Goal: Information Seeking & Learning: Learn about a topic

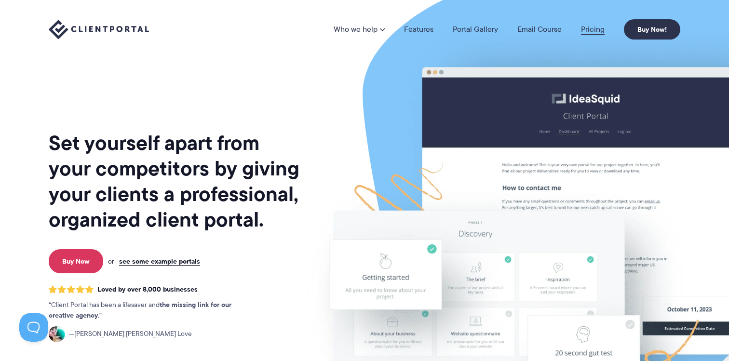
click at [592, 30] on link "Pricing" at bounding box center [593, 30] width 24 height 8
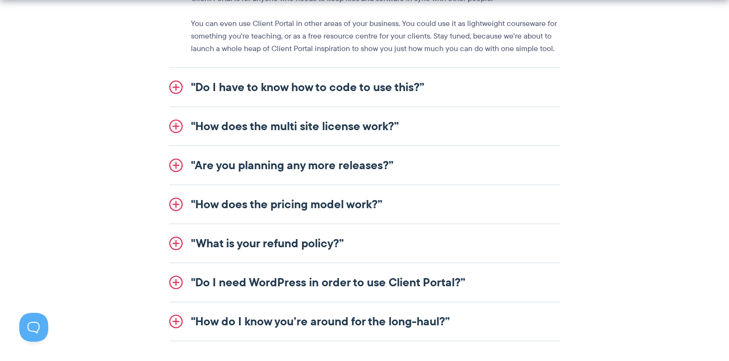
scroll to position [1234, 0]
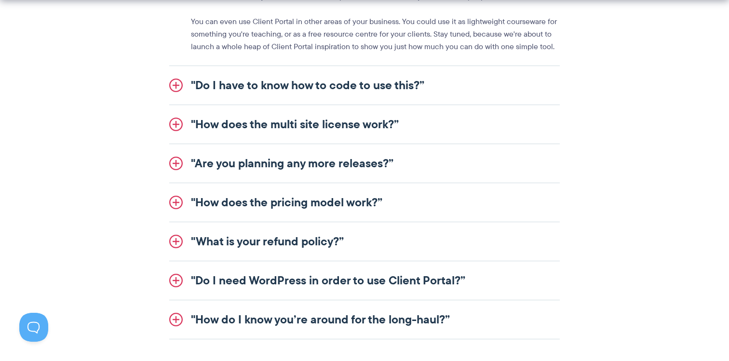
click at [288, 87] on link ""Do I have to know how to code to use this?”" at bounding box center [364, 85] width 391 height 39
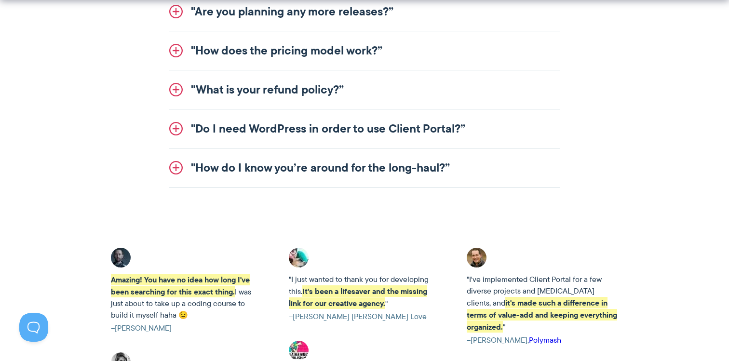
scroll to position [1353, 0]
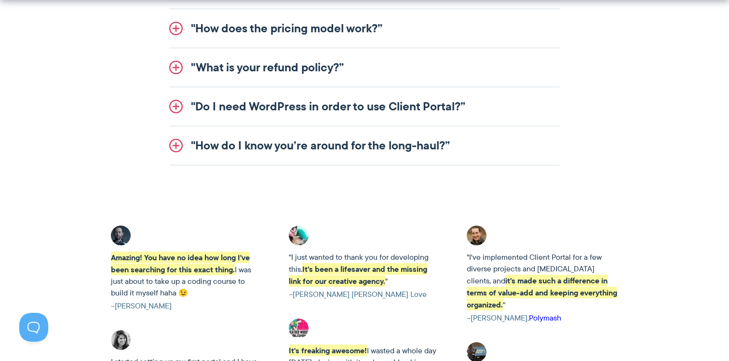
click at [272, 112] on link ""Do I need WordPress in order to use Client Portal?”" at bounding box center [364, 106] width 391 height 39
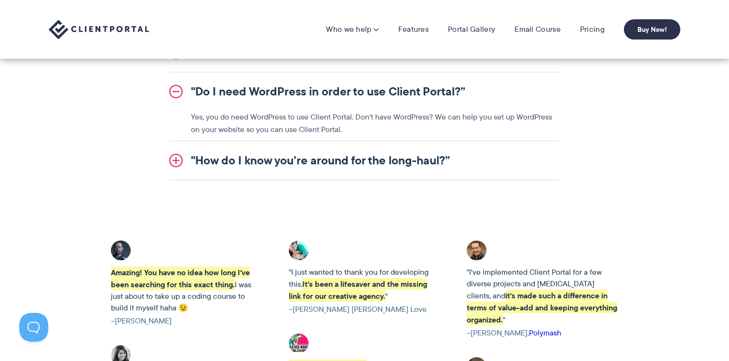
scroll to position [1295, 0]
